Goal: Register for event/course

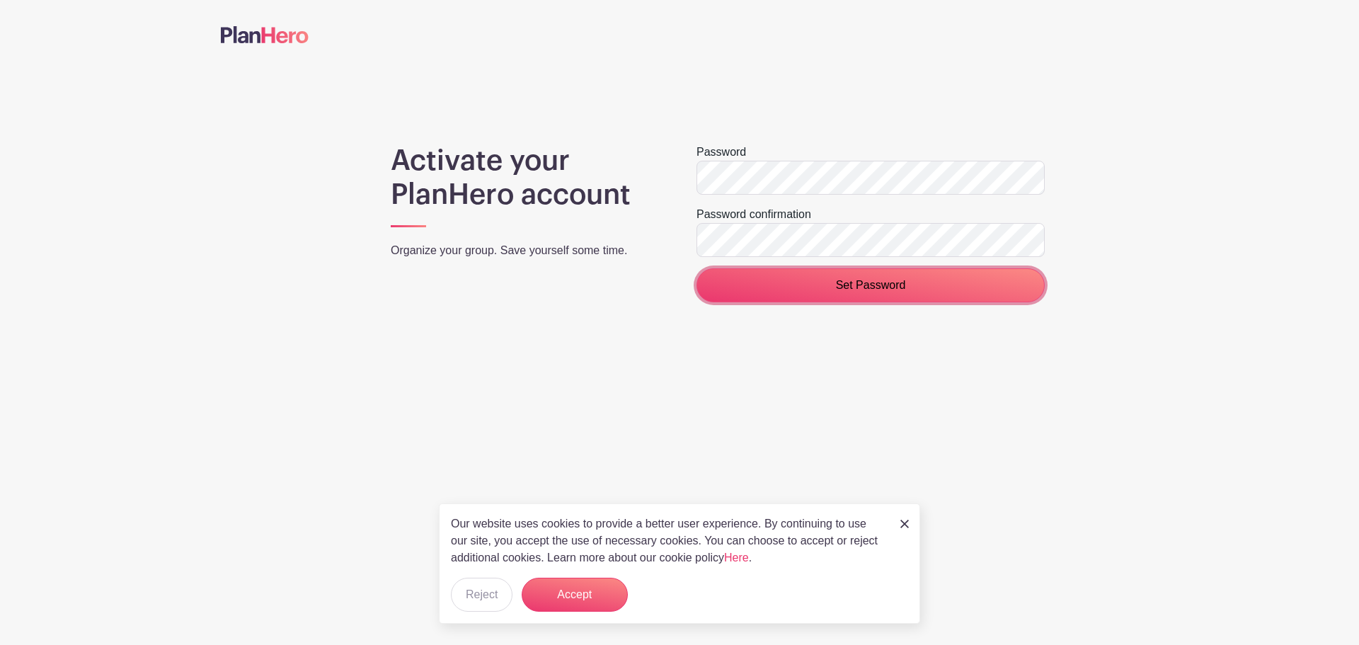
click at [757, 287] on input "Set Password" at bounding box center [871, 285] width 348 height 34
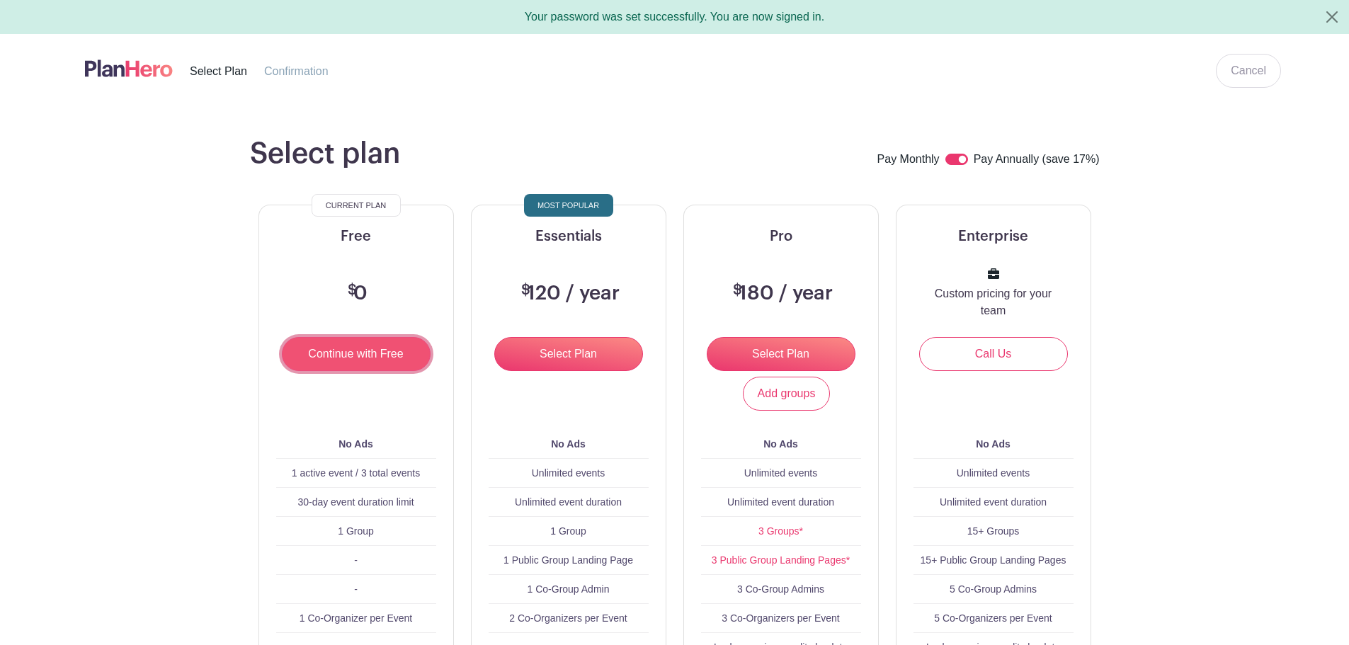
click at [355, 355] on input "Continue with Free" at bounding box center [356, 354] width 149 height 34
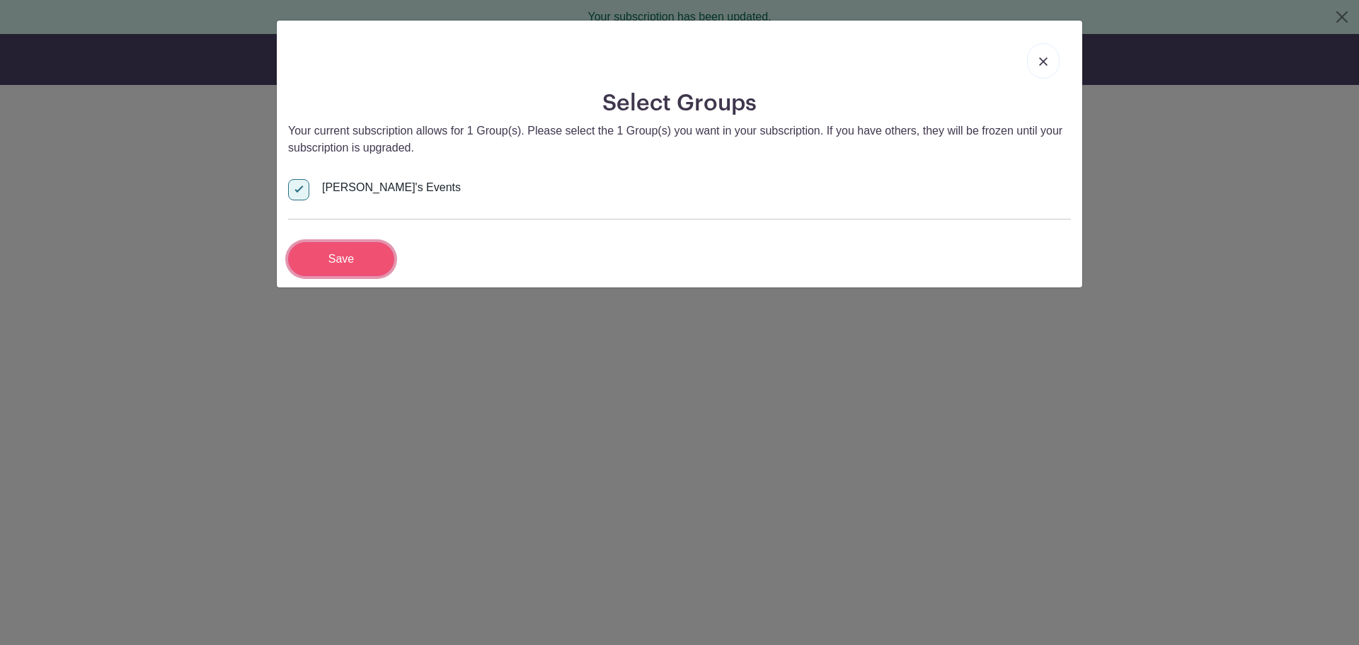
click at [334, 256] on input "Save" at bounding box center [341, 259] width 106 height 34
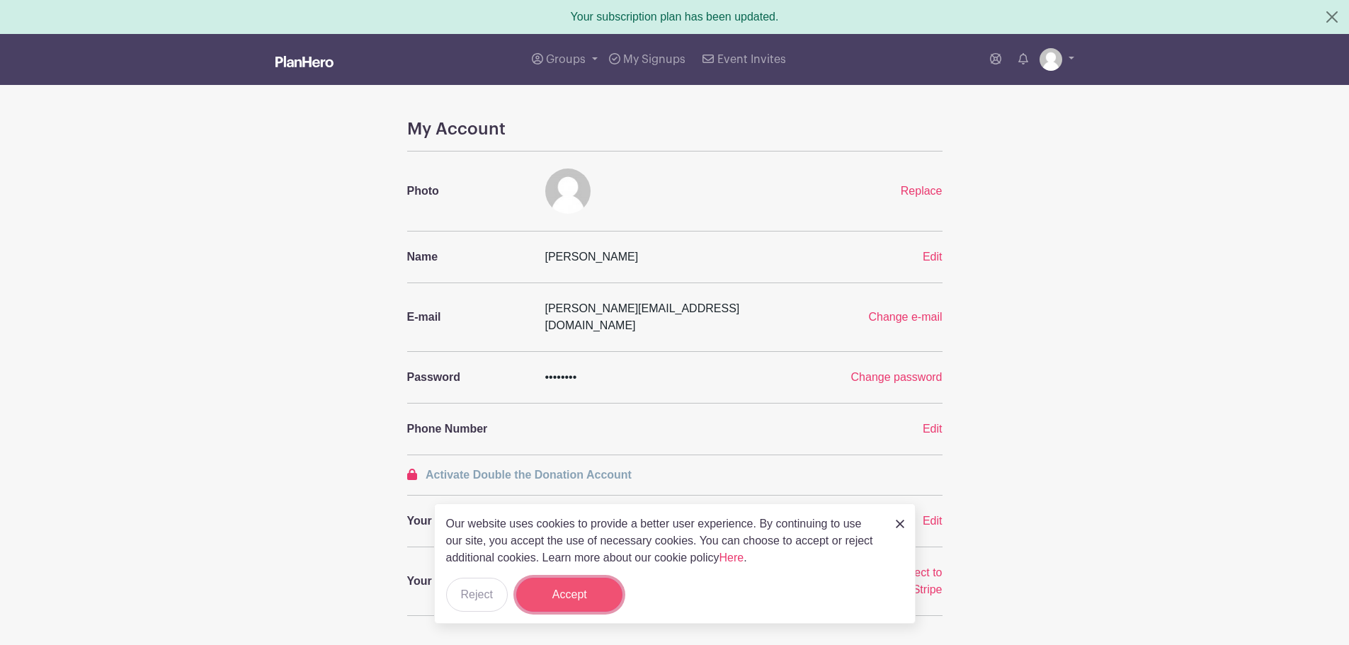
click at [561, 599] on button "Accept" at bounding box center [569, 595] width 106 height 34
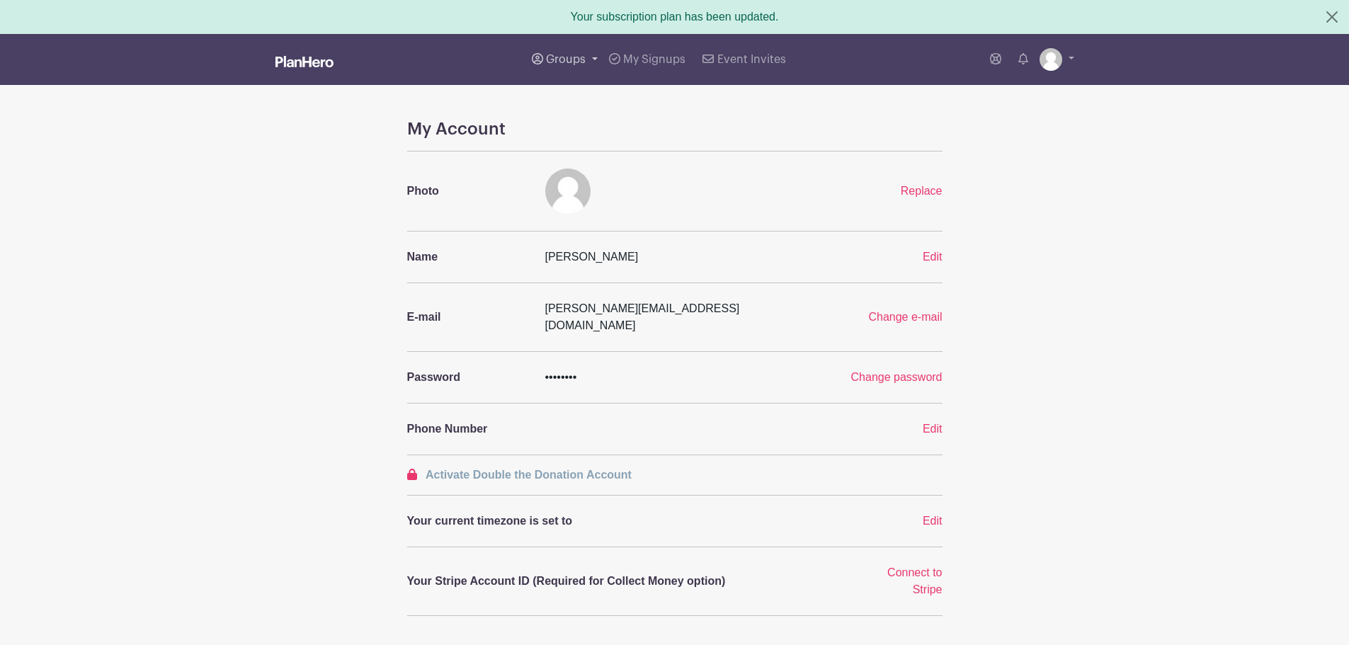
click at [551, 56] on span "Groups" at bounding box center [566, 59] width 40 height 11
click at [607, 171] on span "Cosmos Club Docents" at bounding box center [616, 168] width 111 height 16
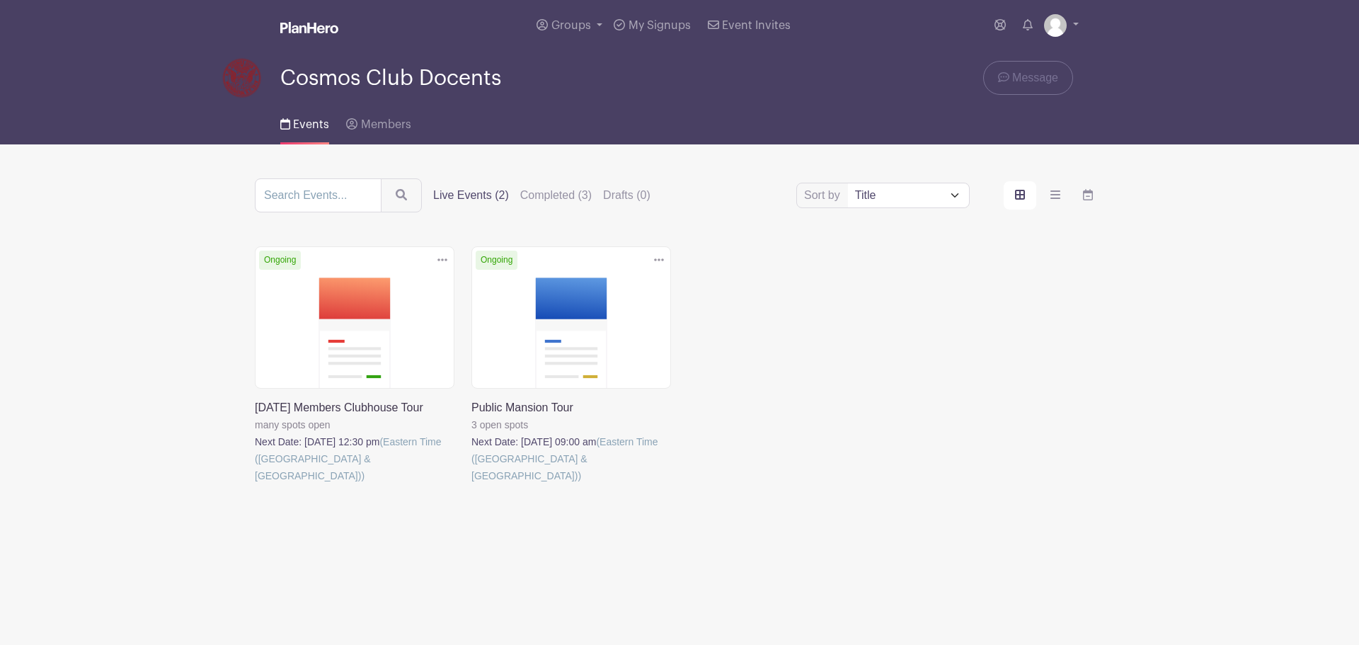
click at [471, 484] on link at bounding box center [471, 484] width 0 height 0
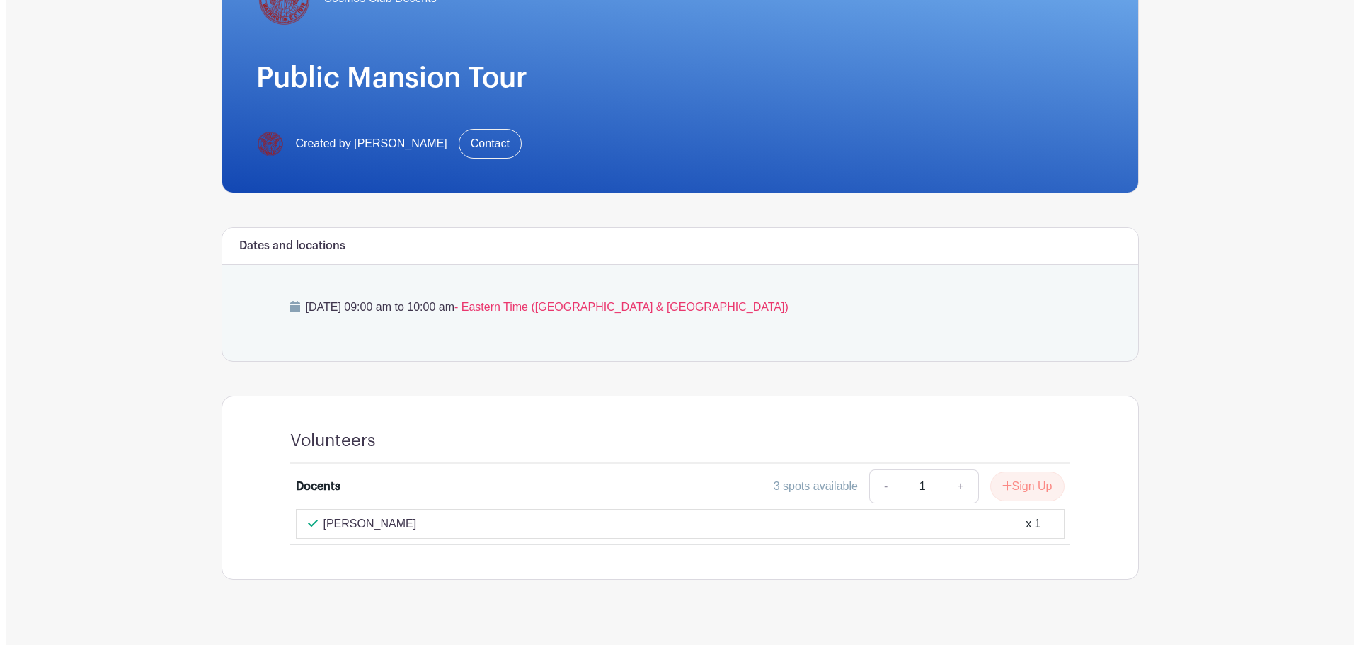
scroll to position [184, 0]
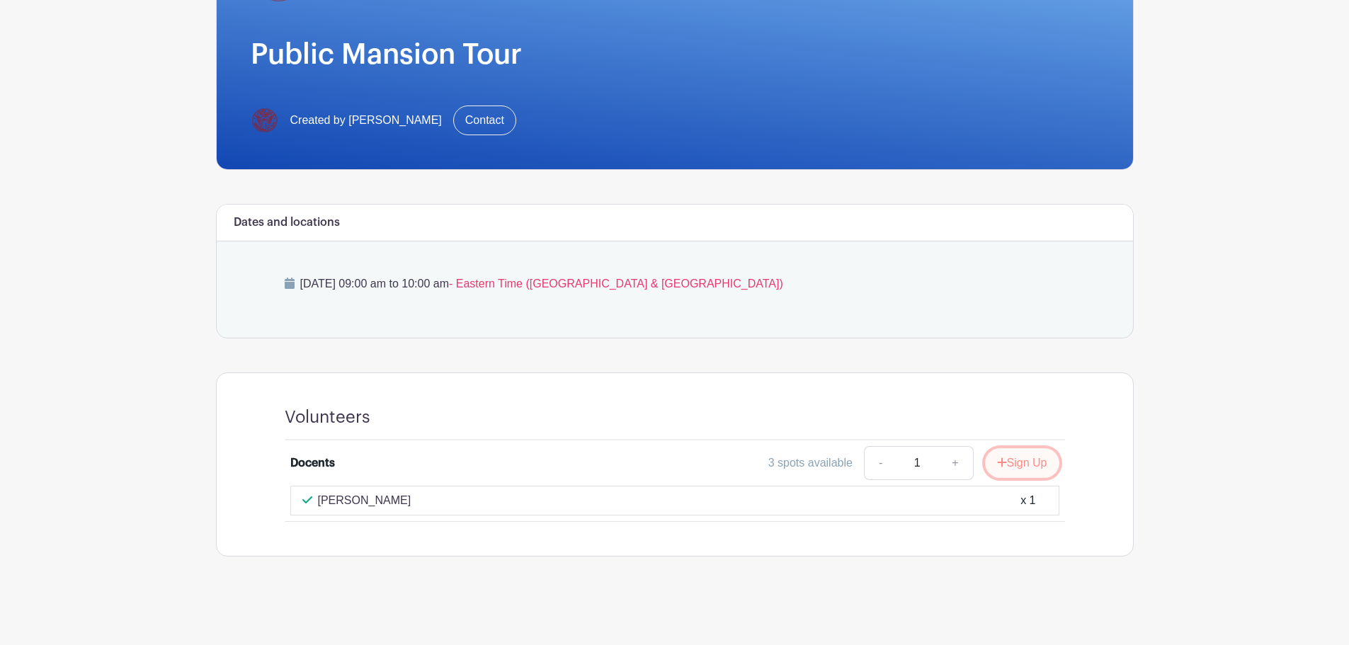
click at [1031, 463] on button "Sign Up" at bounding box center [1022, 463] width 74 height 30
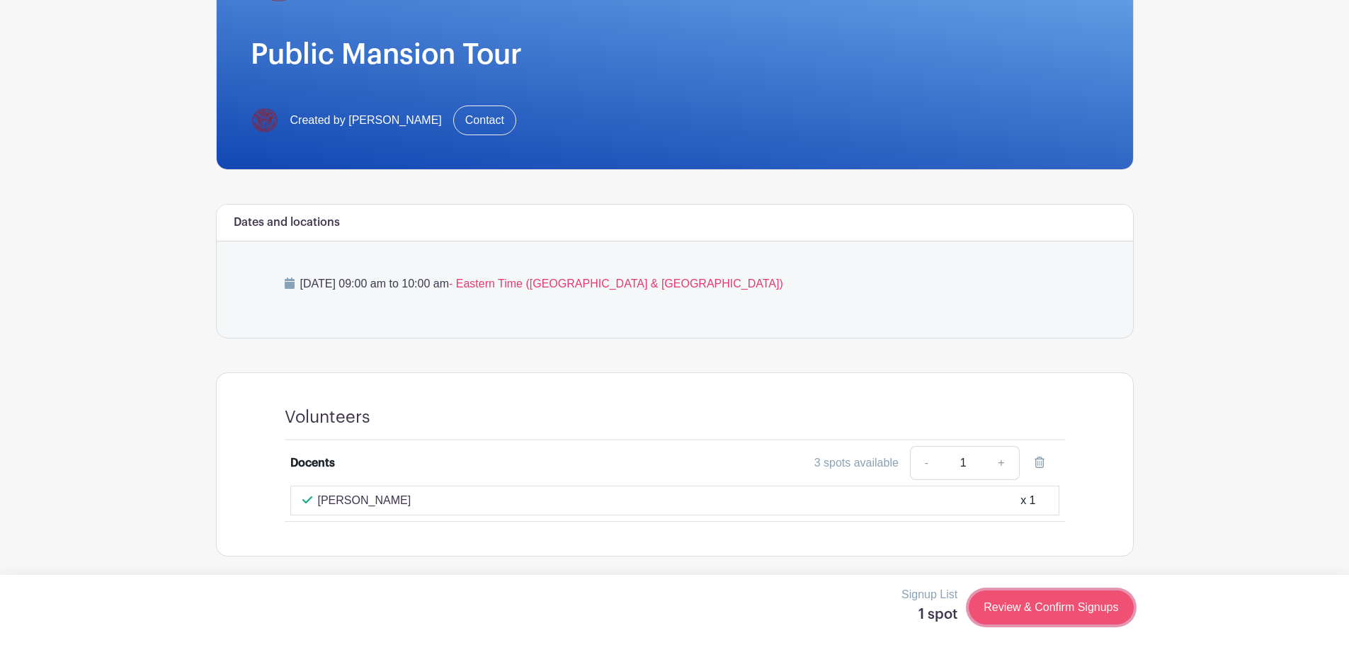
click at [1050, 606] on link "Review & Confirm Signups" at bounding box center [1050, 607] width 164 height 34
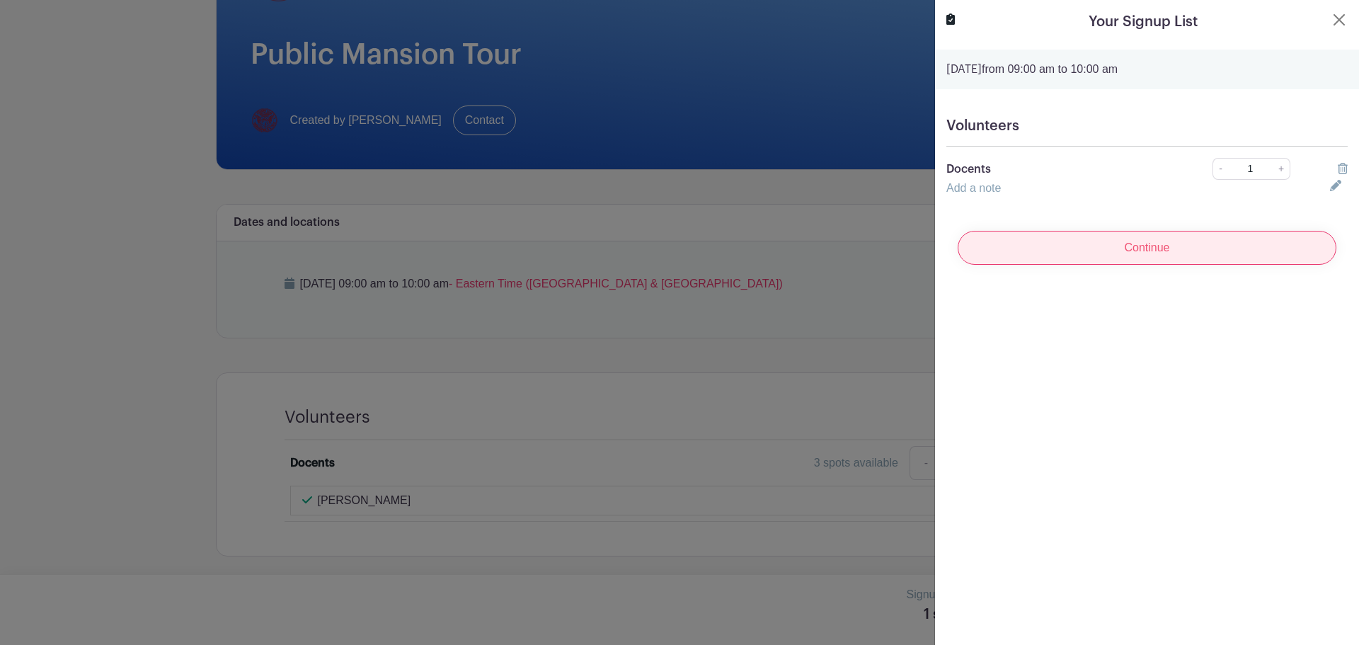
click at [1099, 246] on input "Continue" at bounding box center [1147, 248] width 379 height 34
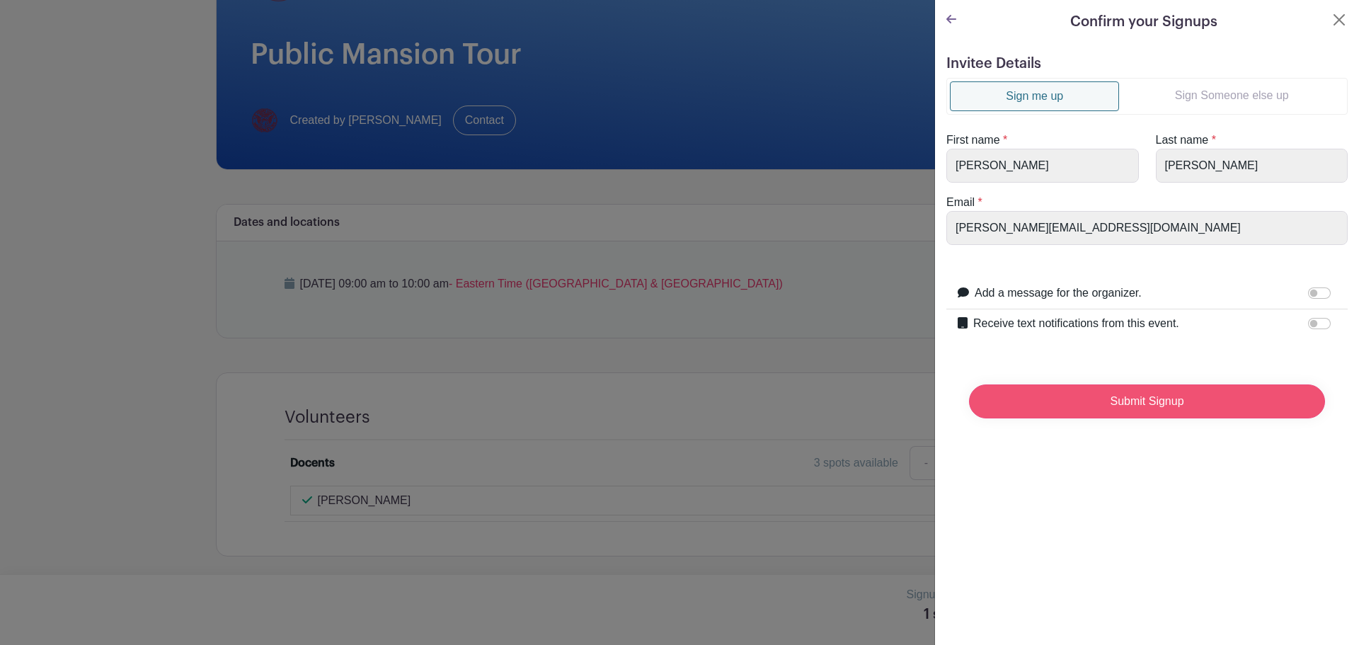
click at [1073, 400] on input "Submit Signup" at bounding box center [1147, 401] width 356 height 34
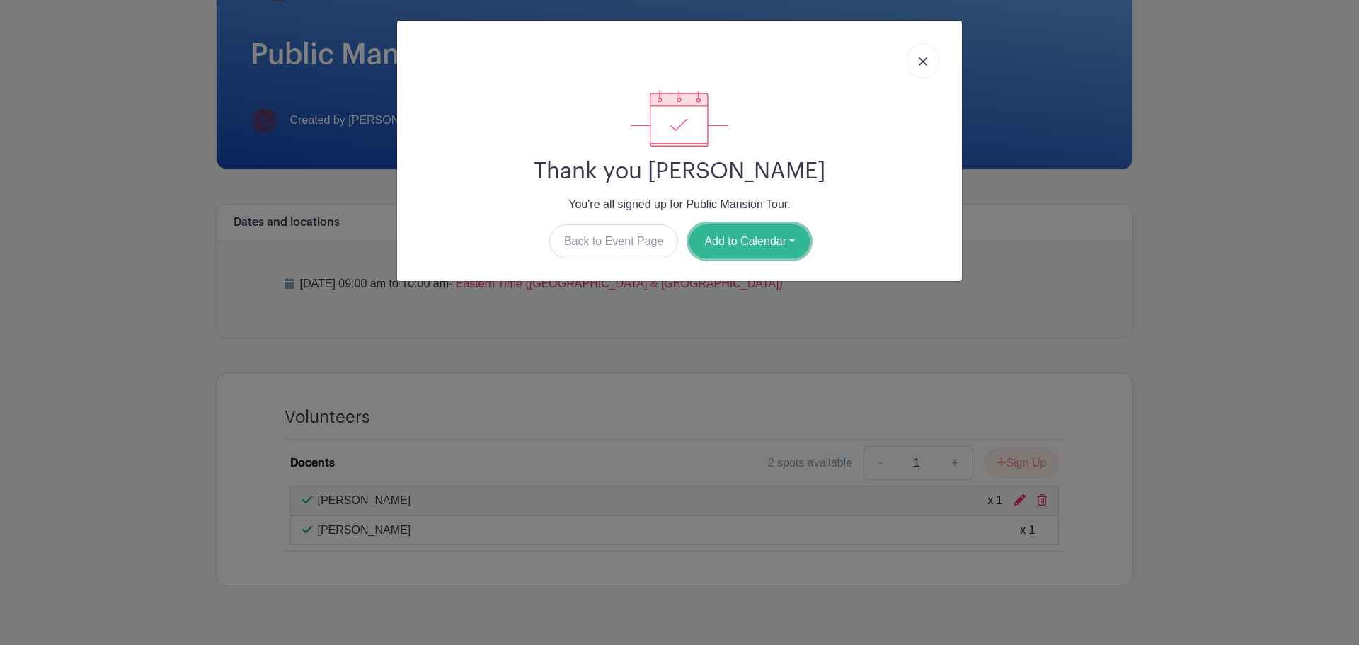
click at [735, 240] on button "Add to Calendar" at bounding box center [749, 241] width 120 height 34
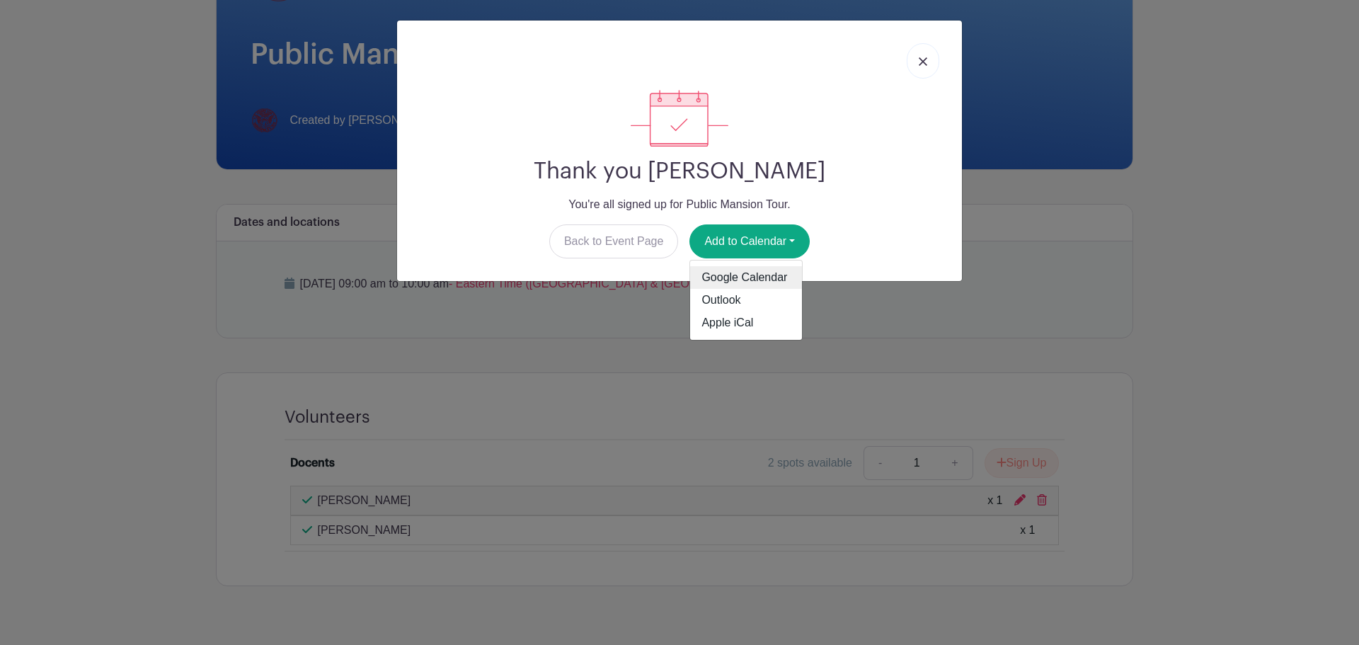
click at [742, 276] on link "Google Calendar" at bounding box center [746, 277] width 112 height 23
